Goal: Obtain resource: Download file/media

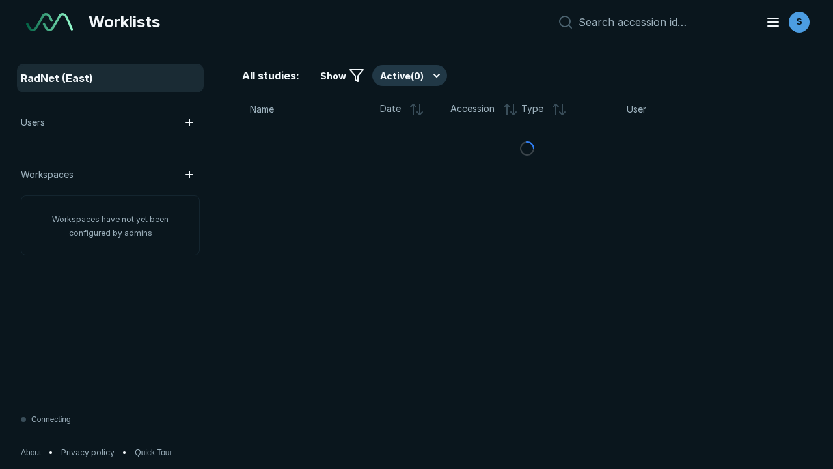
scroll to position [3346, 4218]
